Goal: Information Seeking & Learning: Learn about a topic

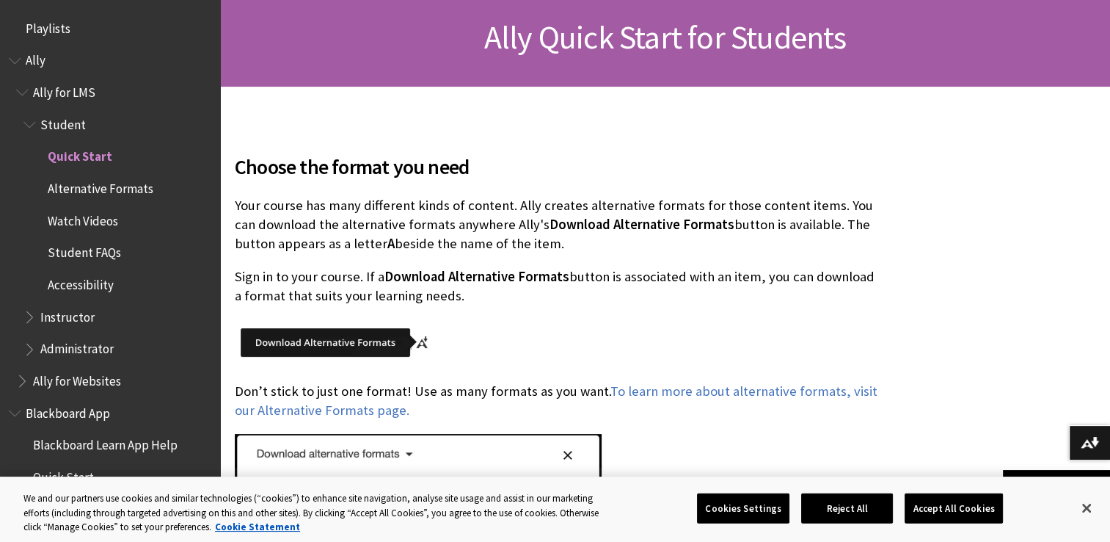
click at [82, 129] on span "Student" at bounding box center [117, 124] width 188 height 25
click at [82, 164] on span "Quick Start" at bounding box center [78, 155] width 61 height 20
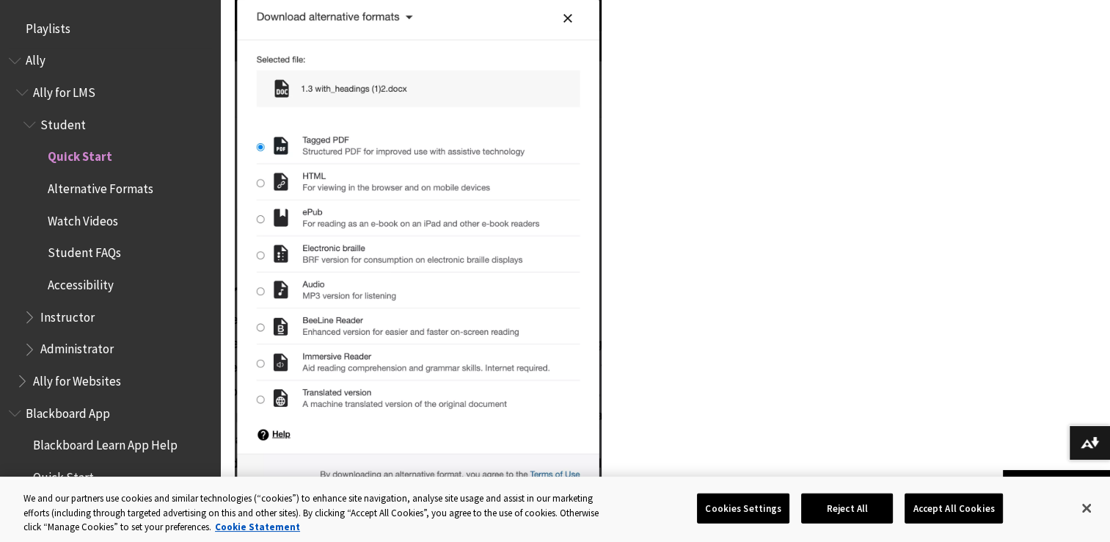
scroll to position [693, 0]
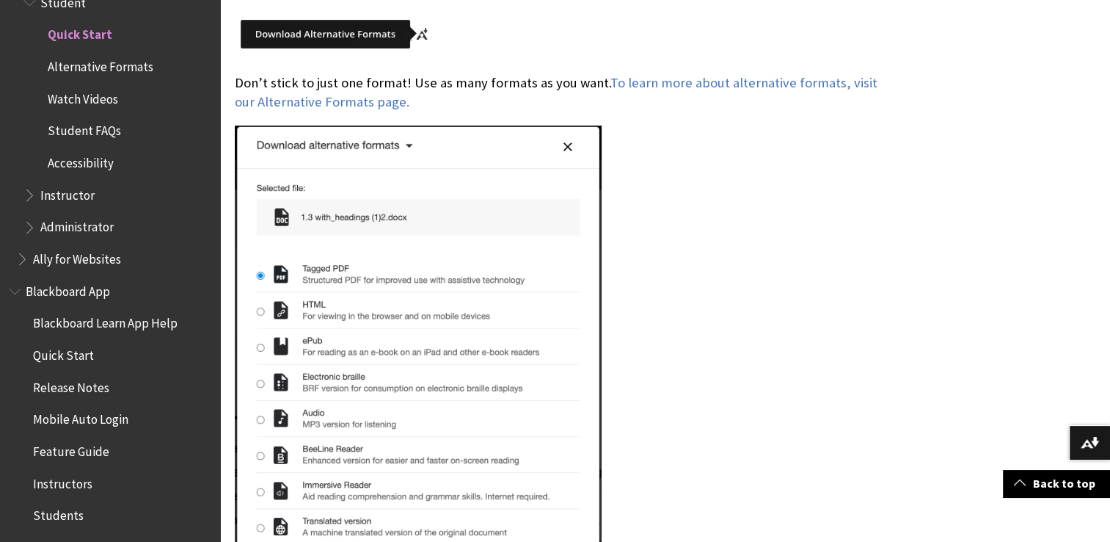
scroll to position [587, 0]
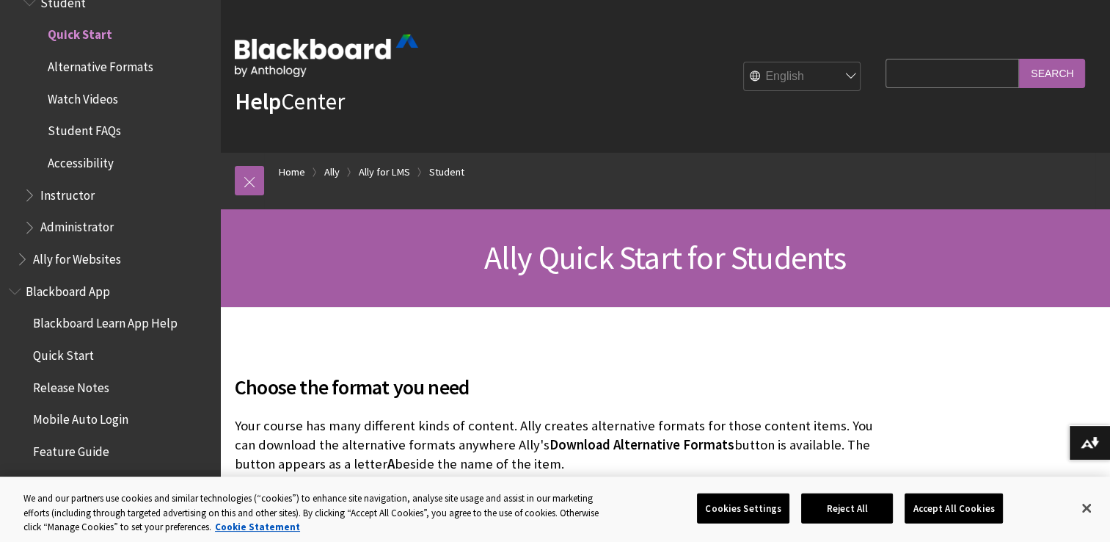
click at [909, 72] on input "Search Query" at bounding box center [953, 73] width 134 height 29
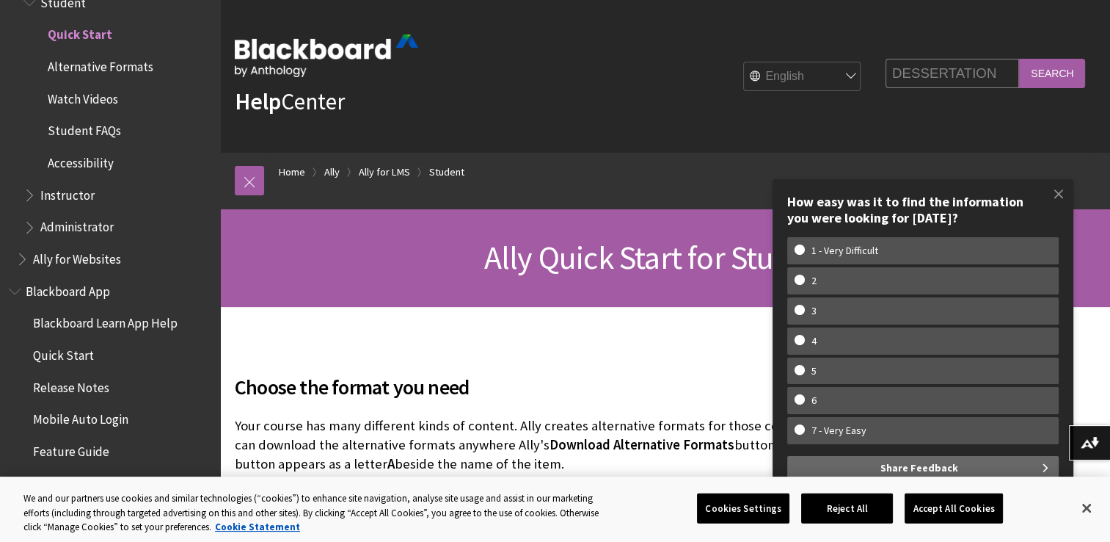
type input "DESSERTATION"
click at [1048, 64] on input "Search" at bounding box center [1052, 73] width 66 height 29
click at [1057, 197] on span at bounding box center [1059, 193] width 31 height 31
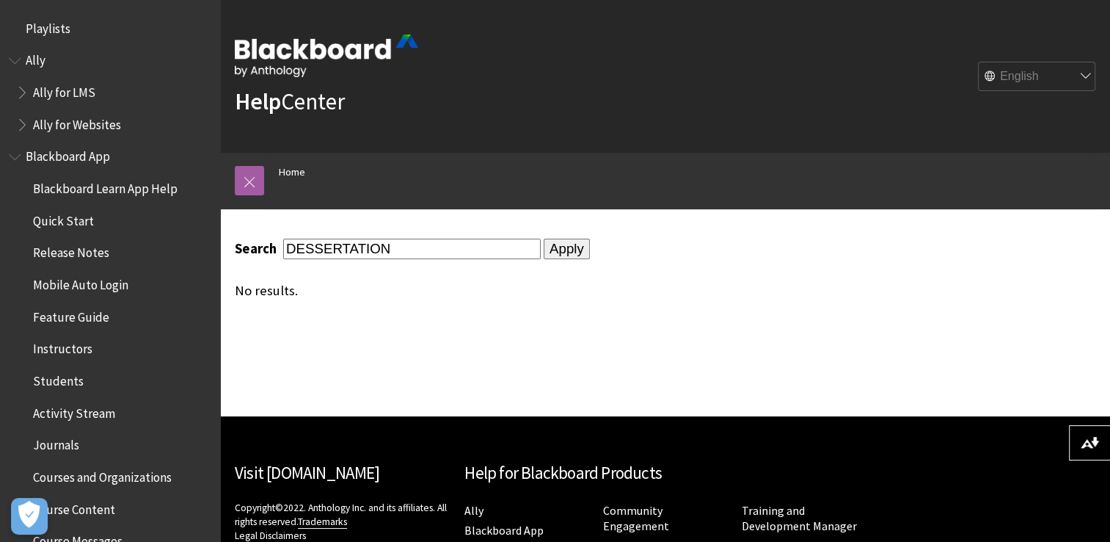
click at [557, 241] on input "Apply" at bounding box center [567, 248] width 46 height 21
click at [423, 243] on input "DESSERTATION" at bounding box center [412, 248] width 258 height 20
click at [285, 245] on input "DESSERTATION" at bounding box center [412, 248] width 258 height 20
type input "PASS IN CONSTRUCTION PROJECT MANAGEMENTDESSERTATION"
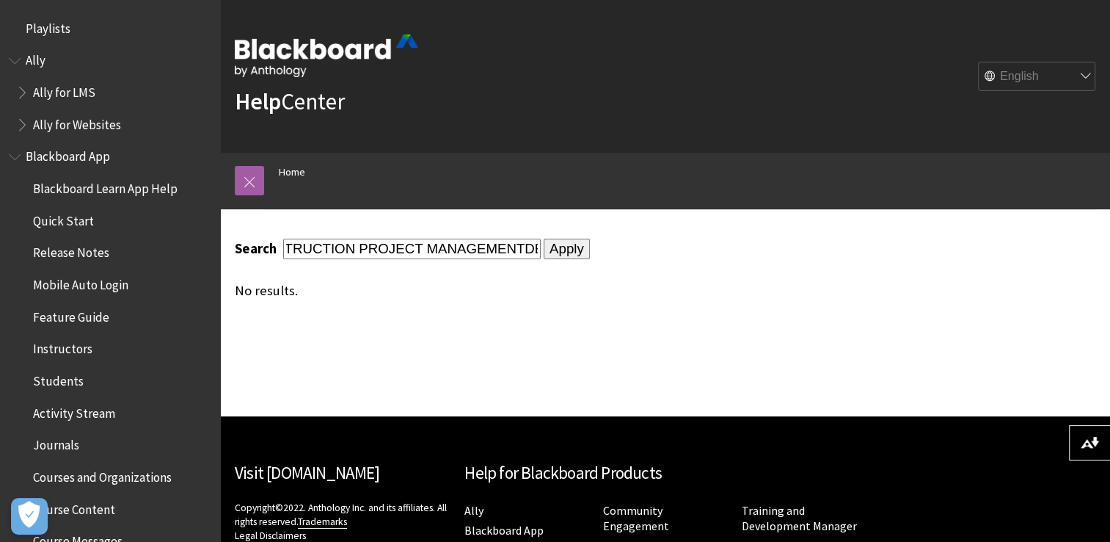
click at [544, 238] on input "Apply" at bounding box center [567, 248] width 46 height 21
click at [568, 248] on input "Apply" at bounding box center [567, 248] width 46 height 21
click at [56, 161] on span "Blackboard App" at bounding box center [70, 155] width 88 height 20
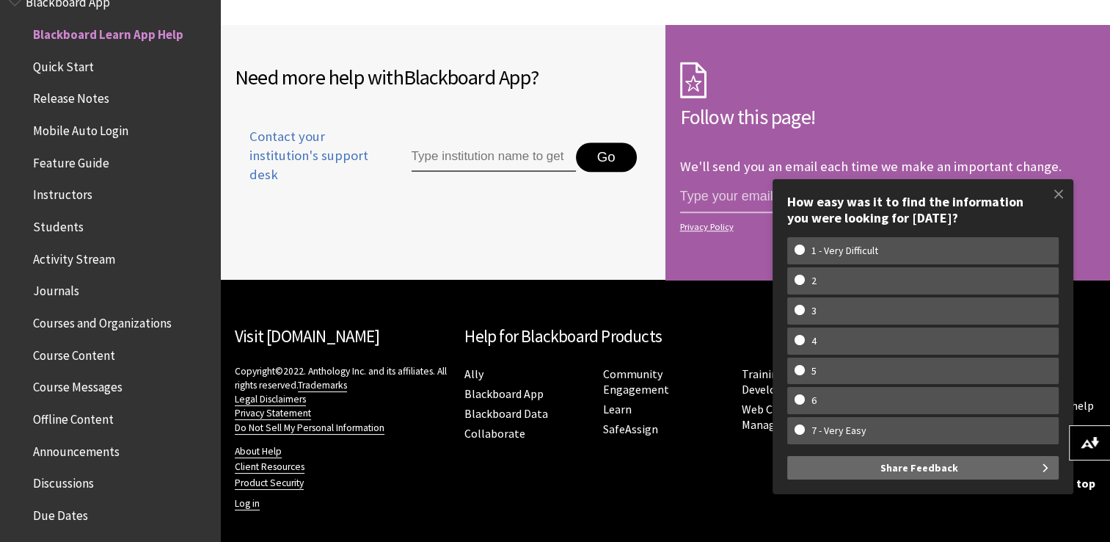
scroll to position [1124, 0]
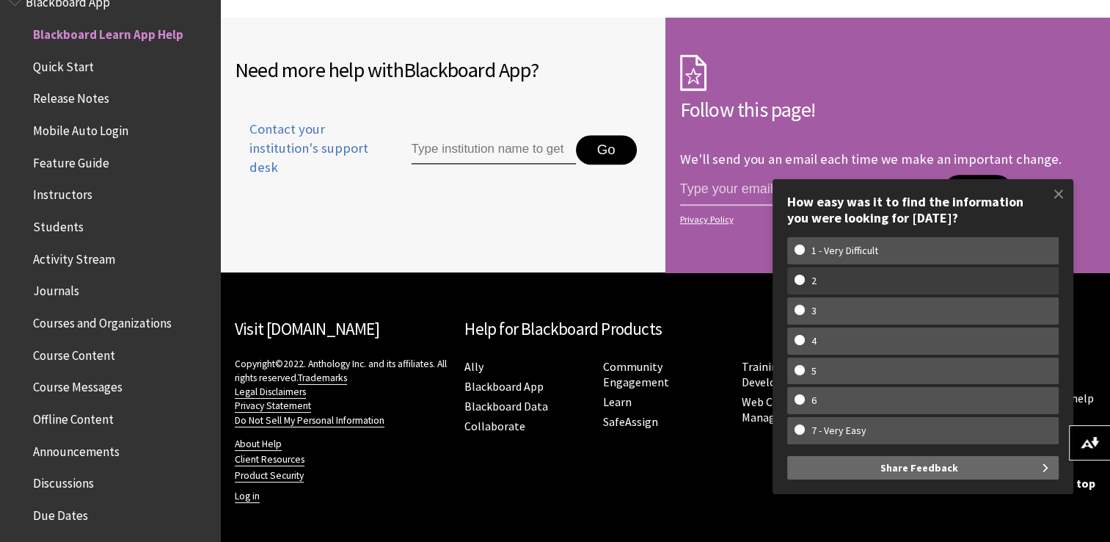
click at [802, 274] on w-span "2" at bounding box center [923, 280] width 257 height 12
click at [802, 274] on input "2" at bounding box center [800, 279] width 10 height 10
radio input "true"
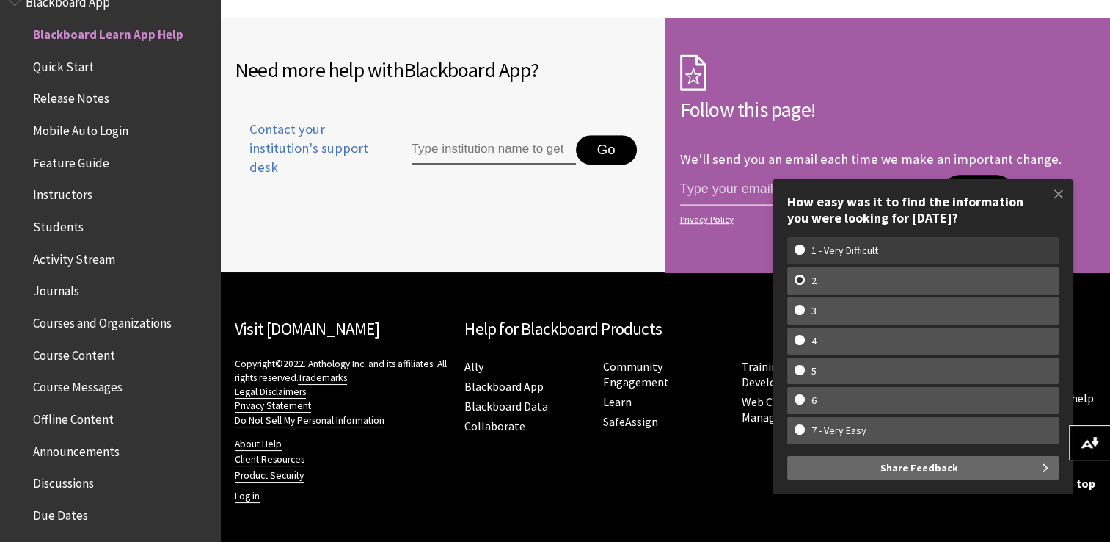
scroll to position [0, 0]
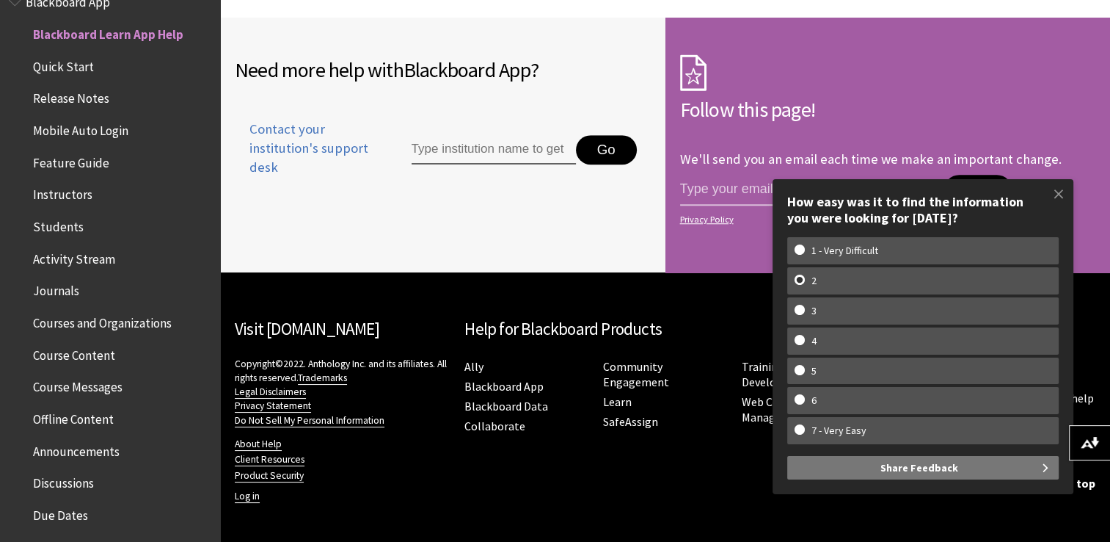
click at [895, 476] on span "Share Feedback" at bounding box center [920, 467] width 78 height 23
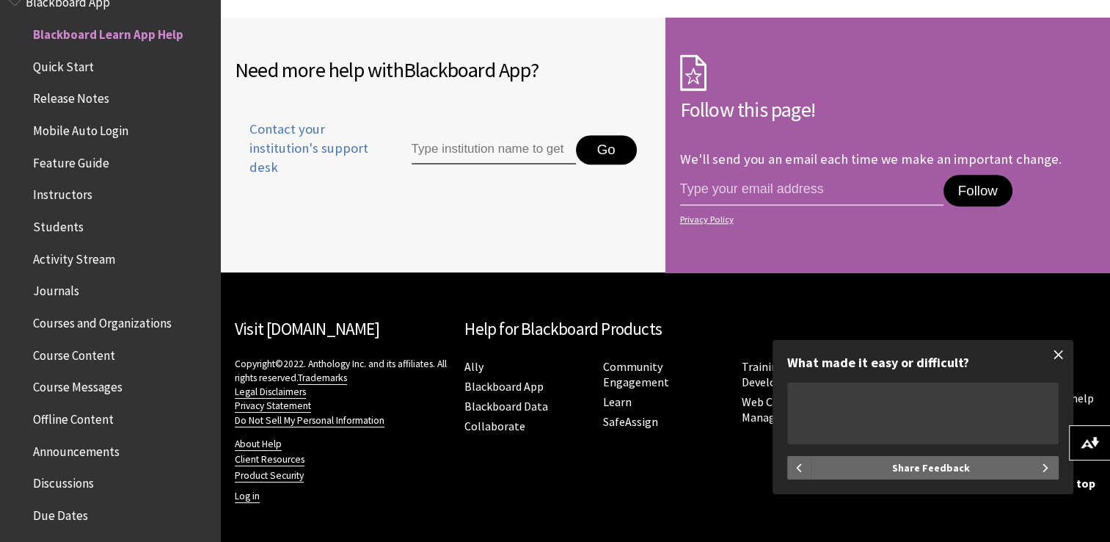
click at [1057, 355] on span at bounding box center [1059, 354] width 31 height 31
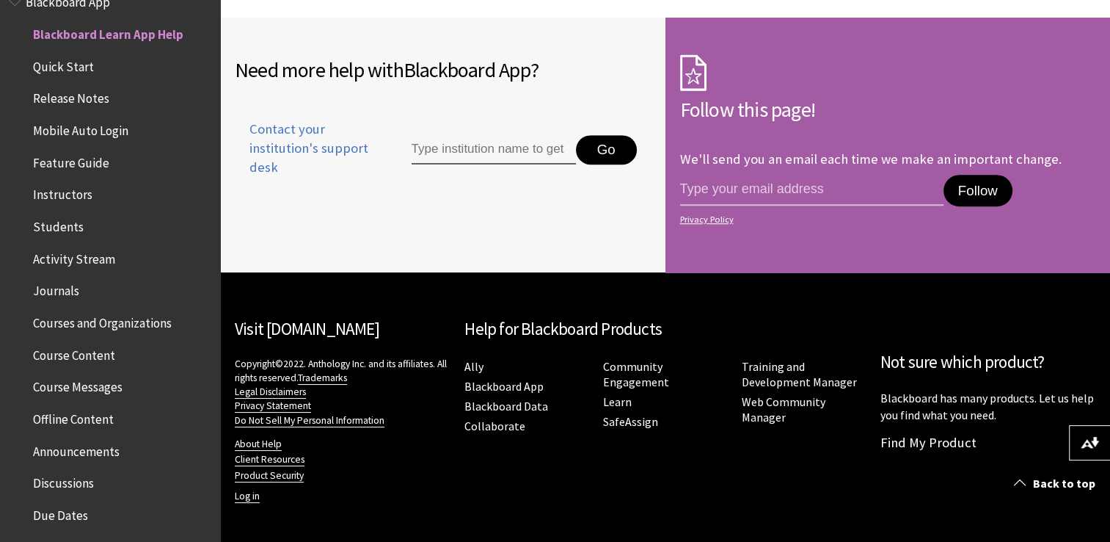
click at [70, 220] on span "Students" at bounding box center [58, 224] width 51 height 20
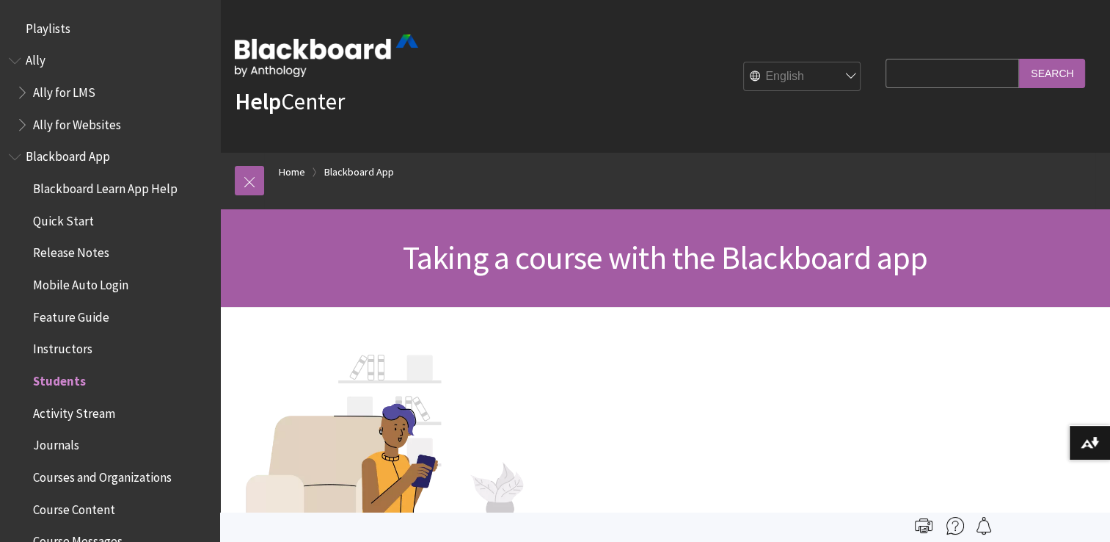
click at [81, 154] on span "Blackboard App" at bounding box center [68, 155] width 84 height 20
click at [255, 179] on link at bounding box center [249, 180] width 29 height 29
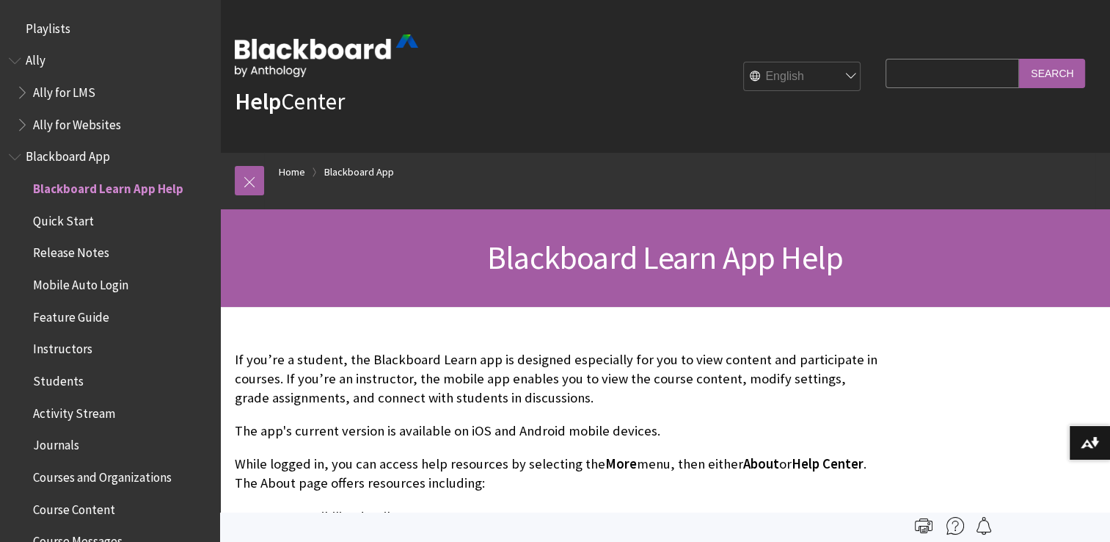
click at [19, 154] on span "Book outline for Blackboard App Help" at bounding box center [16, 154] width 15 height 18
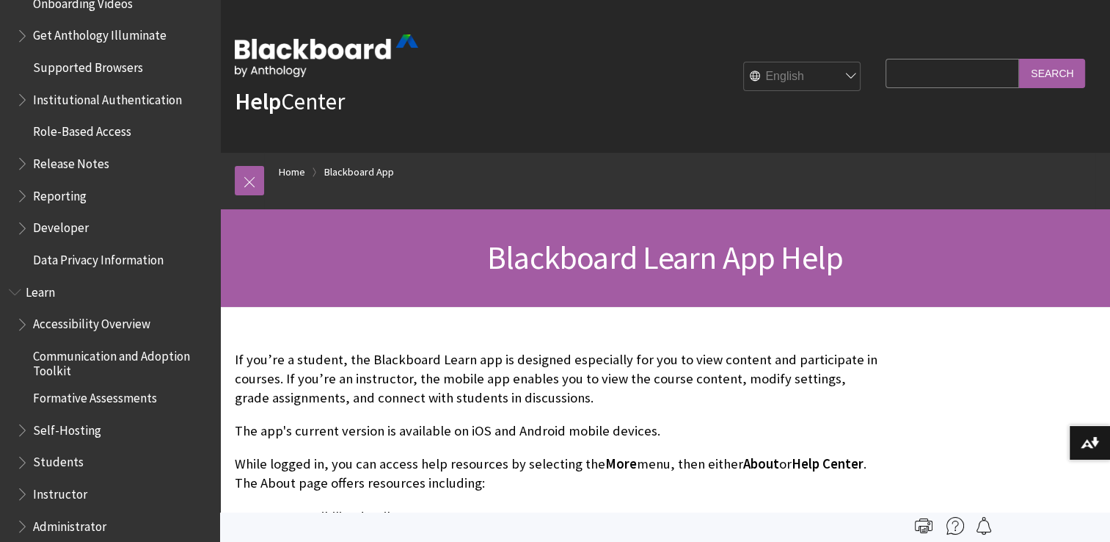
scroll to position [220, 0]
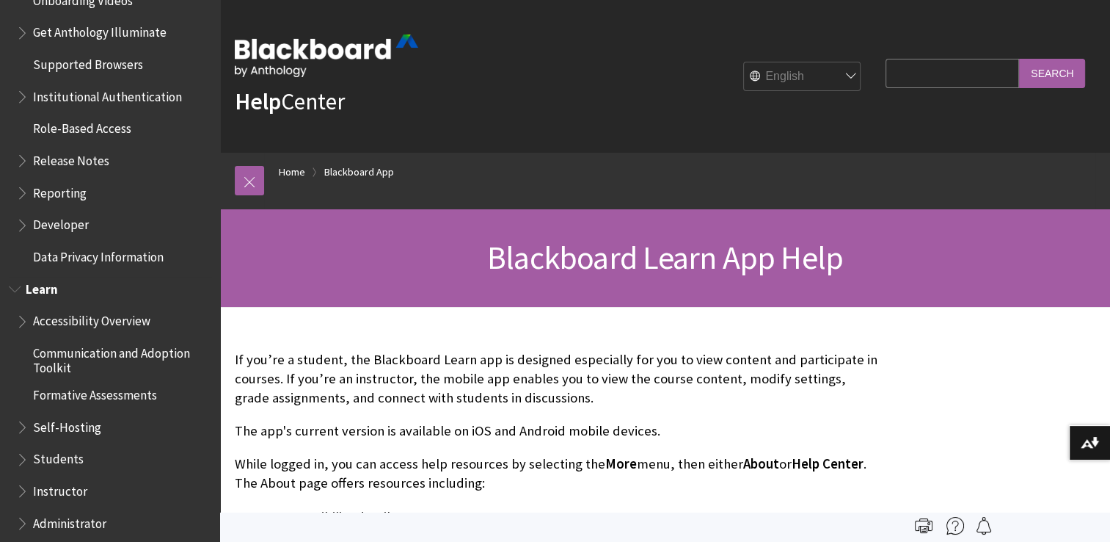
click at [15, 292] on span "Book outline for Blackboard Learn Help" at bounding box center [16, 286] width 15 height 18
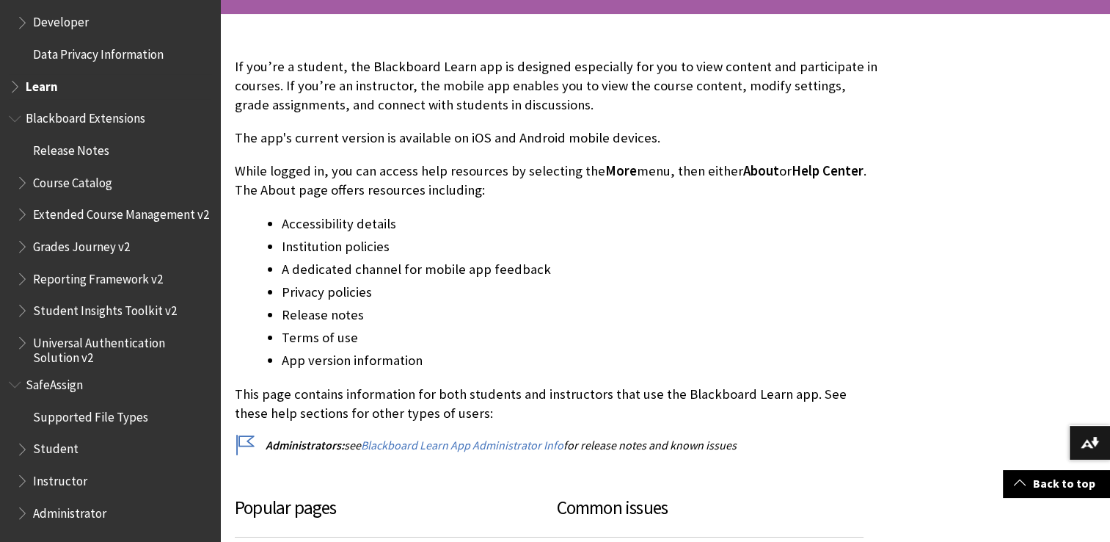
scroll to position [294, 0]
click at [12, 390] on span "Book outline for Blackboard SafeAssign" at bounding box center [16, 381] width 15 height 18
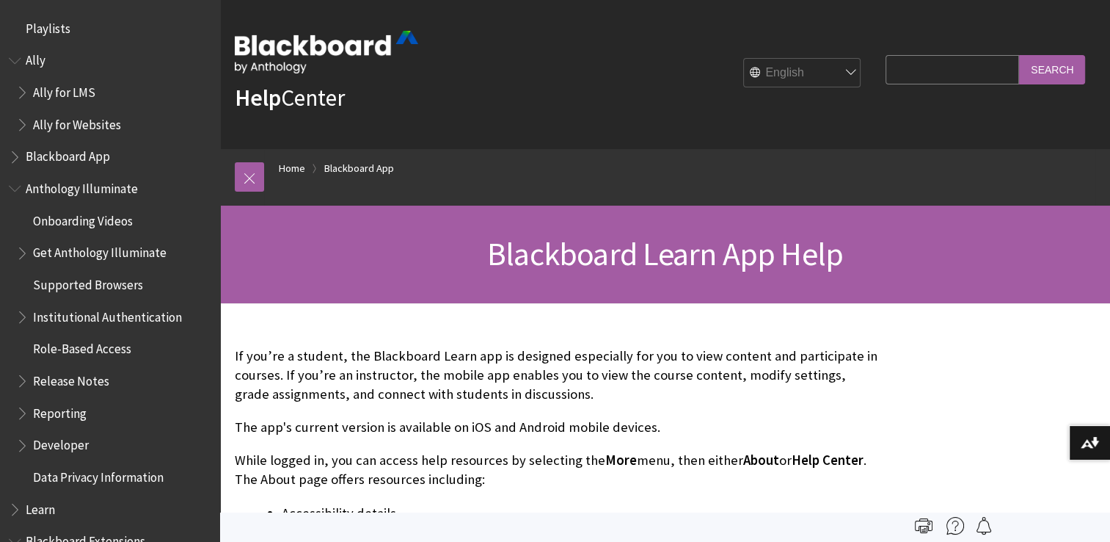
scroll to position [0, 0]
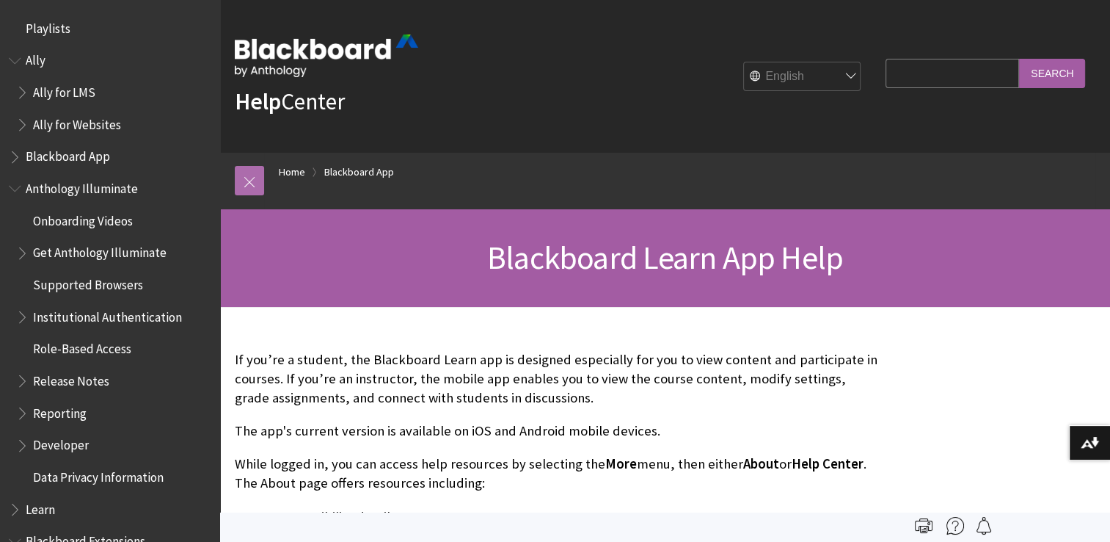
click at [238, 181] on link at bounding box center [249, 180] width 29 height 29
